Goal: Transaction & Acquisition: Purchase product/service

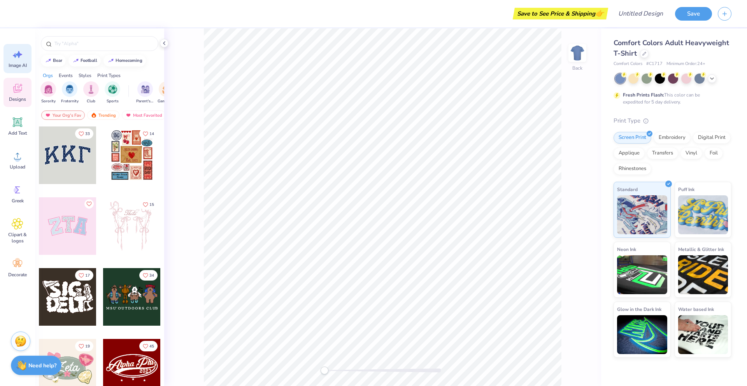
click at [18, 64] on span "Image AI" at bounding box center [18, 65] width 18 height 6
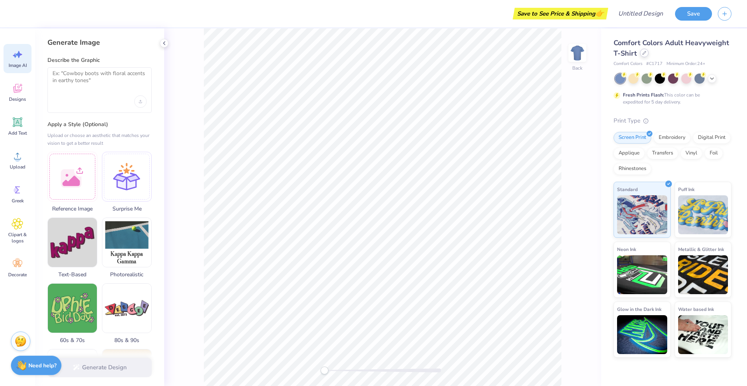
click at [645, 55] on div at bounding box center [644, 53] width 9 height 9
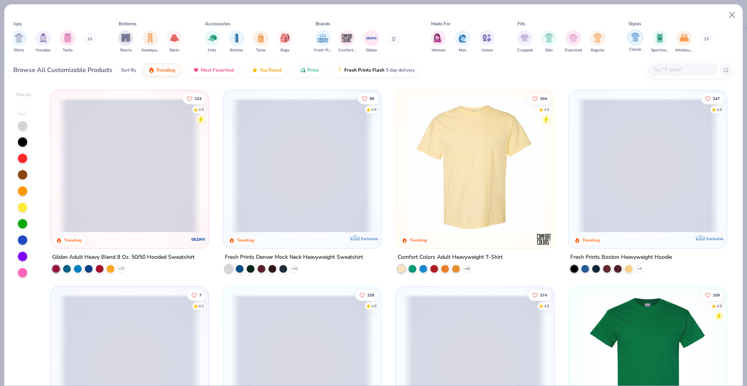
scroll to position [0, 198]
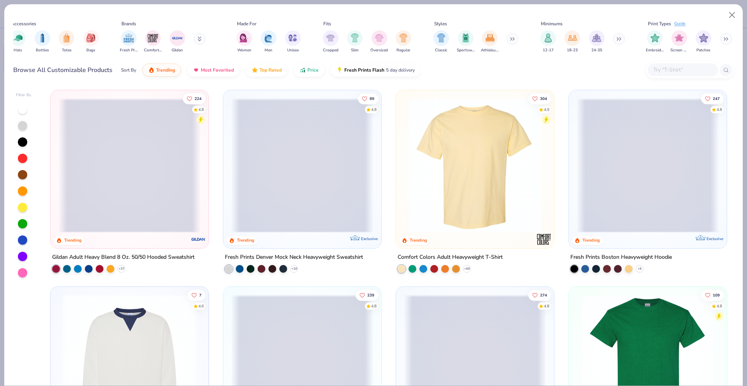
click at [684, 68] on input "text" at bounding box center [682, 69] width 60 height 9
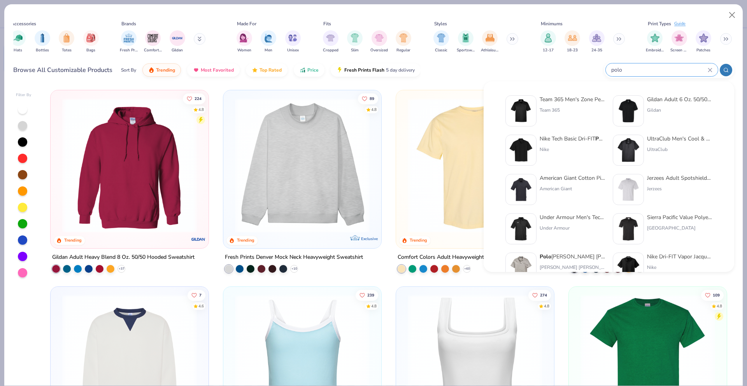
click at [629, 69] on input "polo" at bounding box center [658, 69] width 97 height 9
click at [618, 69] on input "polo" at bounding box center [658, 69] width 97 height 9
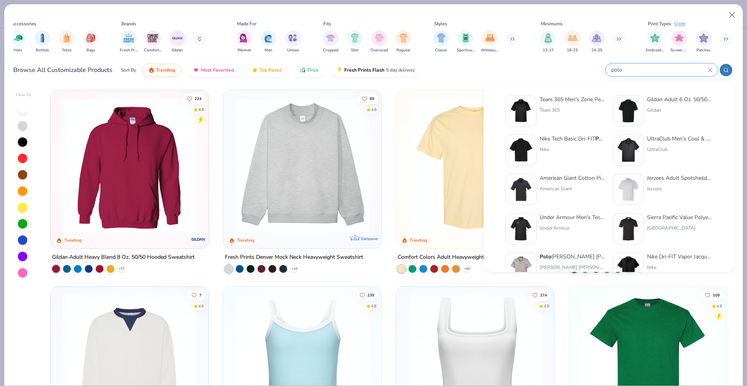
click at [618, 69] on input "polo" at bounding box center [658, 69] width 97 height 9
type input "p"
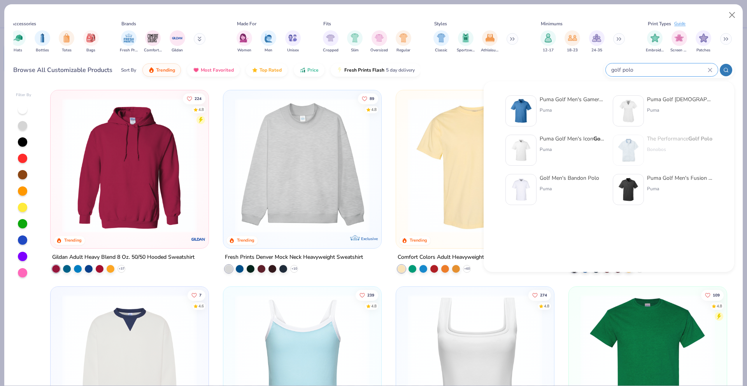
type input "golf polo"
click at [523, 154] on img at bounding box center [521, 150] width 24 height 24
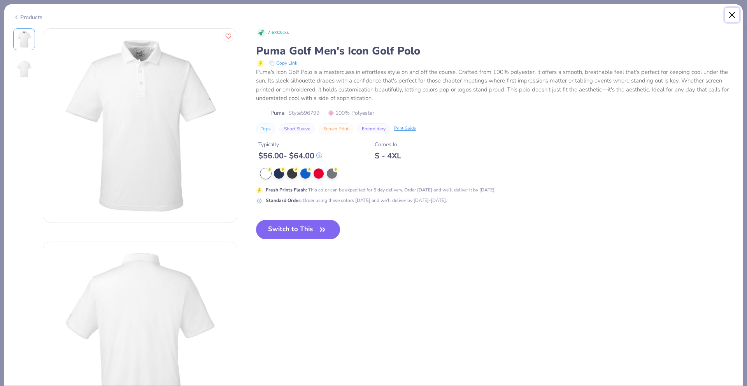
click at [730, 14] on button "Close" at bounding box center [732, 15] width 15 height 15
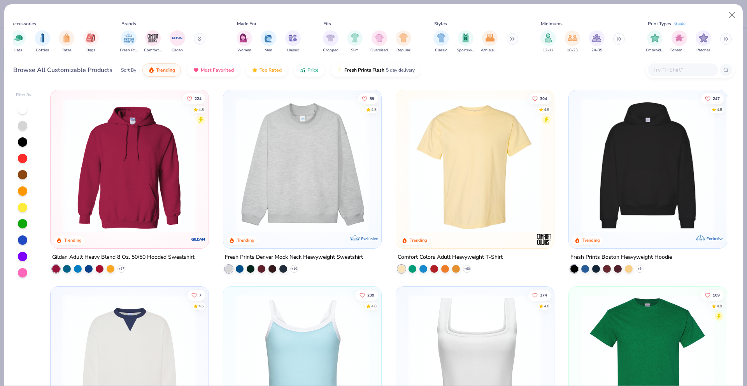
click at [673, 69] on input "text" at bounding box center [682, 69] width 60 height 9
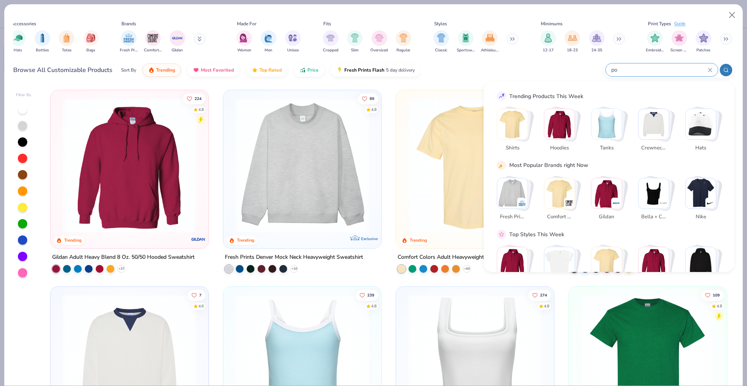
type input "p"
type input "athletic polo"
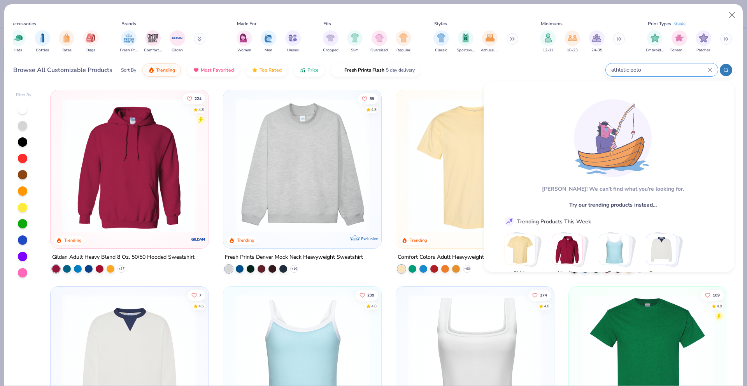
click at [710, 69] on icon at bounding box center [710, 70] width 4 height 4
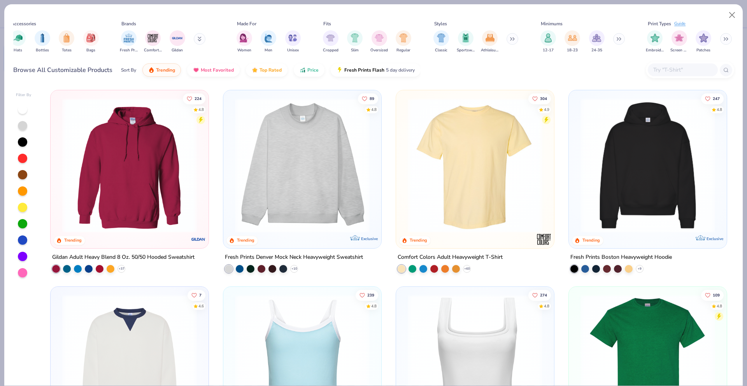
click at [710, 69] on input "text" at bounding box center [682, 69] width 60 height 9
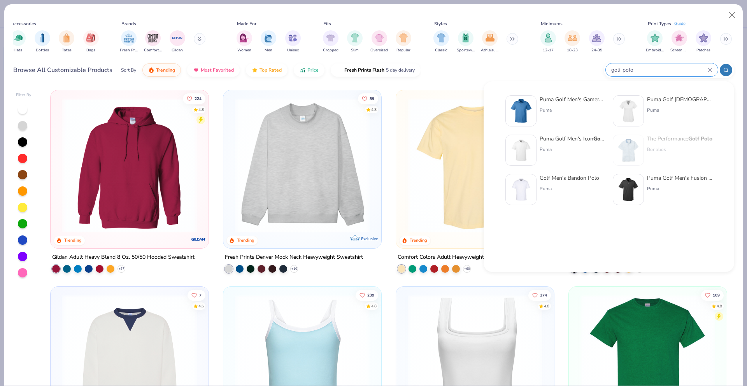
type input "golf polo"
click at [554, 98] on div "Puma Golf Men's Gamer Golf Polo" at bounding box center [571, 99] width 65 height 8
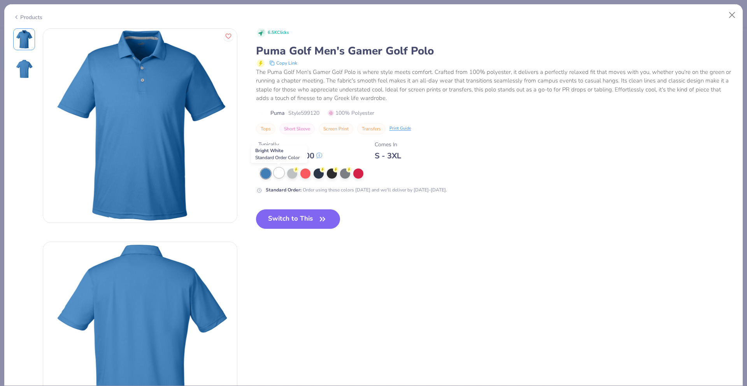
click at [279, 171] on div at bounding box center [279, 173] width 10 height 10
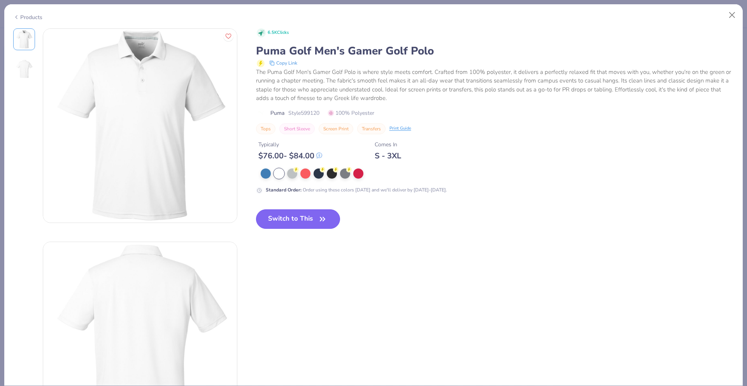
click at [280, 221] on button "Switch to This" at bounding box center [298, 218] width 84 height 19
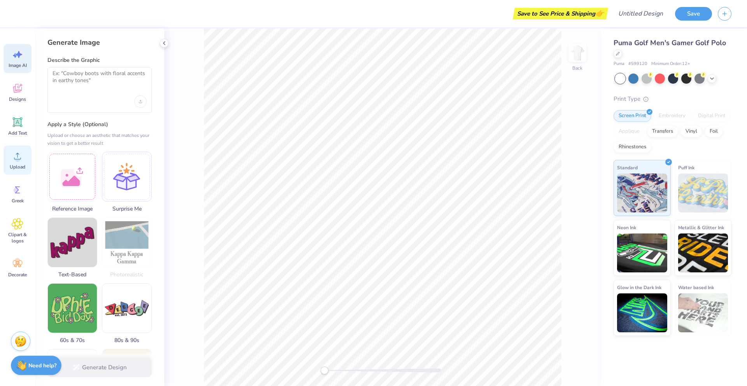
click at [23, 162] on div "Upload" at bounding box center [18, 159] width 28 height 29
click at [18, 165] on span "Upload" at bounding box center [18, 167] width 16 height 6
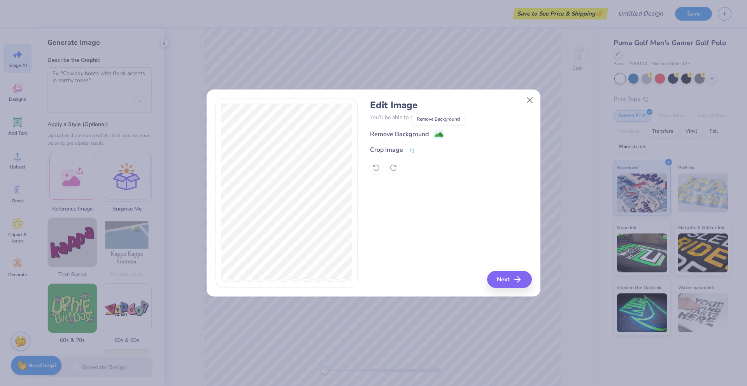
click at [436, 133] on image at bounding box center [438, 134] width 9 height 9
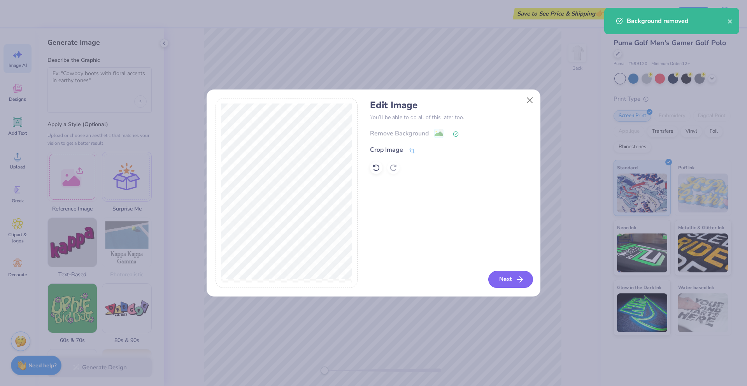
click at [516, 279] on icon "button" at bounding box center [519, 279] width 9 height 9
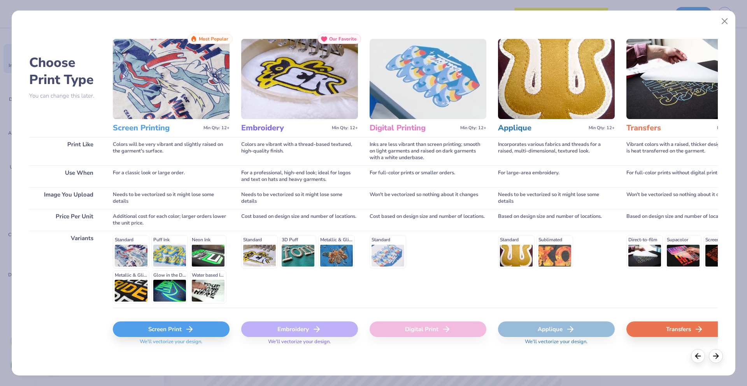
click at [477, 287] on div "Standard" at bounding box center [427, 269] width 117 height 77
click at [156, 329] on div "Screen Print" at bounding box center [171, 329] width 117 height 16
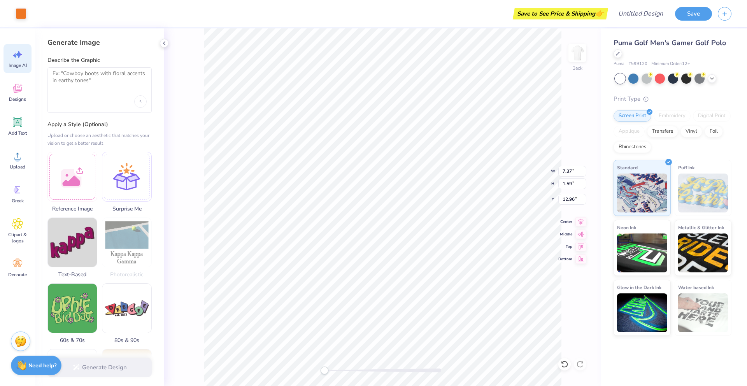
type input "3.00"
type input "4.74"
type input "0.77"
type input "3.68"
type input "4.99"
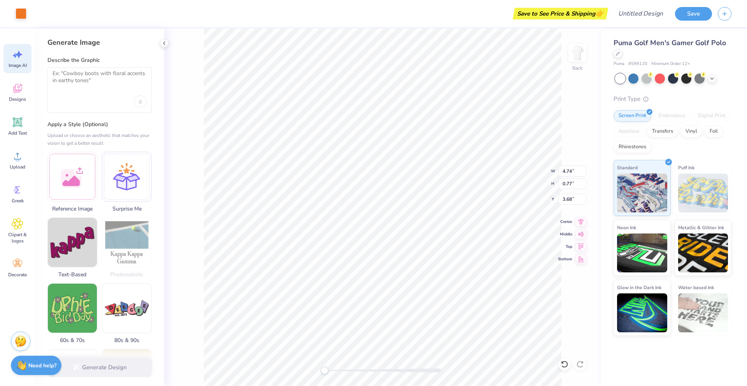
type input "1.07"
type input "3.51"
type input "3.76"
type input "0.68"
type input "3.56"
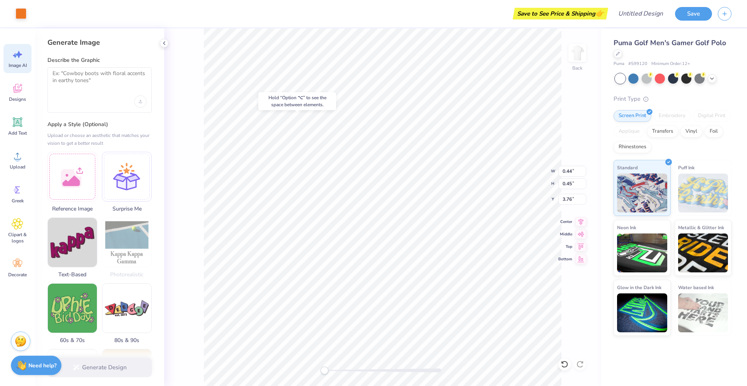
type input "0.56"
type input "0.58"
type input "3.97"
type input "2.58"
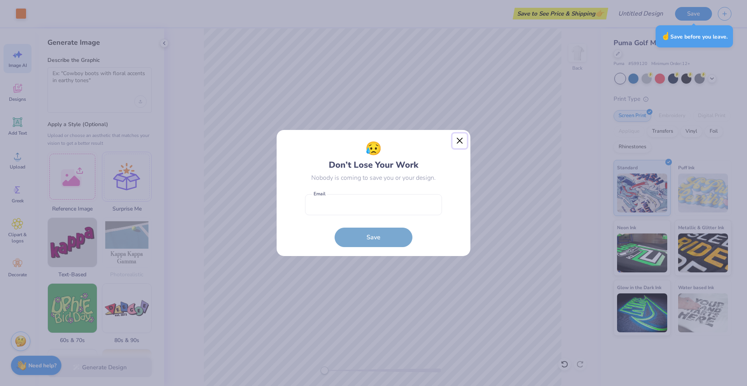
click at [459, 139] on button "Close" at bounding box center [459, 140] width 15 height 15
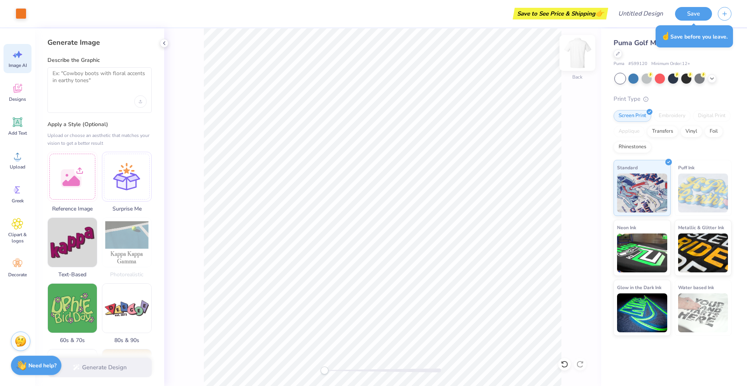
click at [581, 46] on img at bounding box center [577, 52] width 31 height 31
